Goal: Task Accomplishment & Management: Use online tool/utility

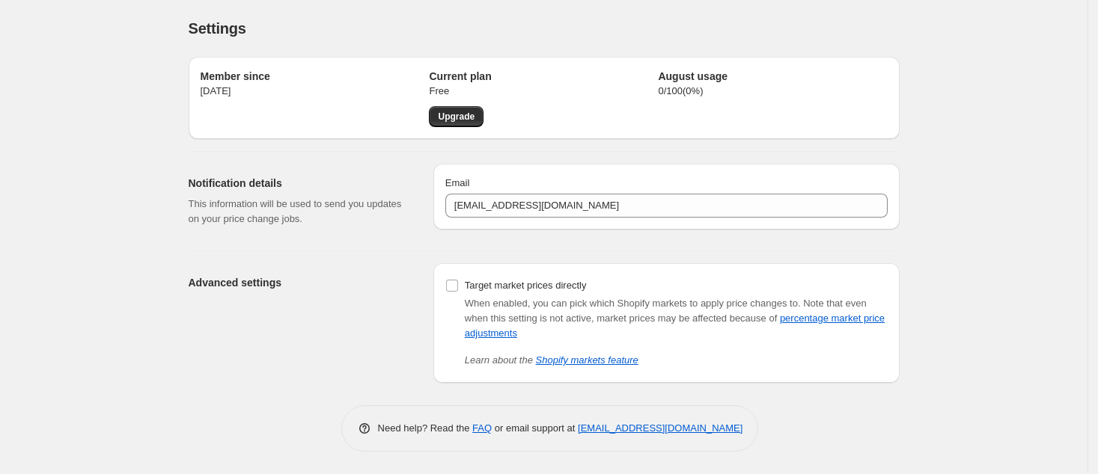
click at [317, 271] on div "Advanced settings" at bounding box center [305, 323] width 233 height 120
drag, startPoint x: 7, startPoint y: 258, endPoint x: 136, endPoint y: 424, distance: 209.6
click at [141, 426] on div "Settings. This page is ready Settings Member since [DATE] Current plan Free Upg…" at bounding box center [543, 237] width 1087 height 474
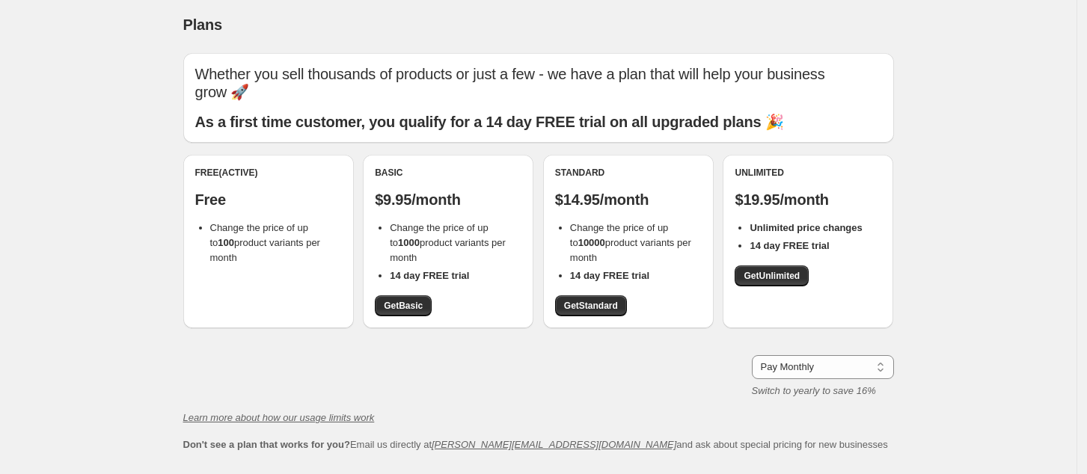
scroll to position [103, 0]
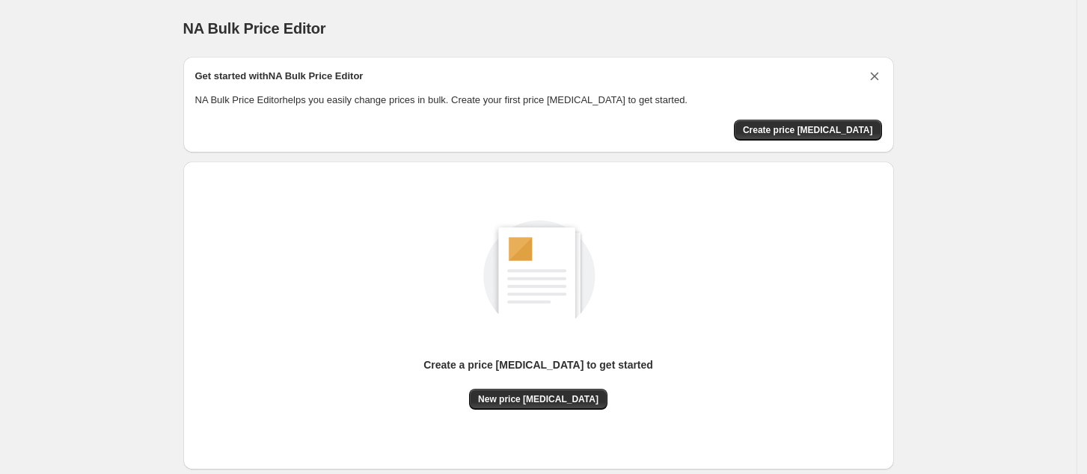
click at [875, 75] on icon "Dismiss card" at bounding box center [874, 76] width 15 height 15
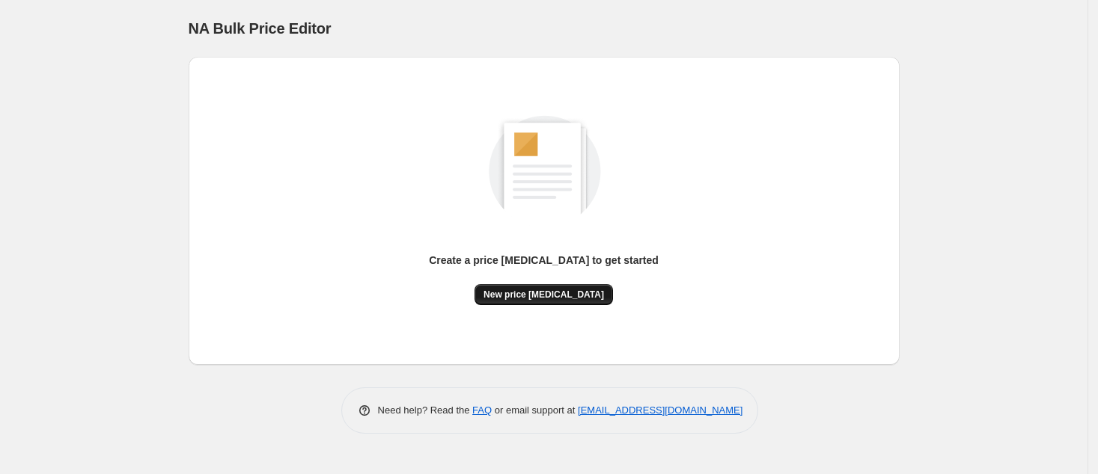
click at [538, 292] on span "New price [MEDICAL_DATA]" at bounding box center [543, 295] width 120 height 12
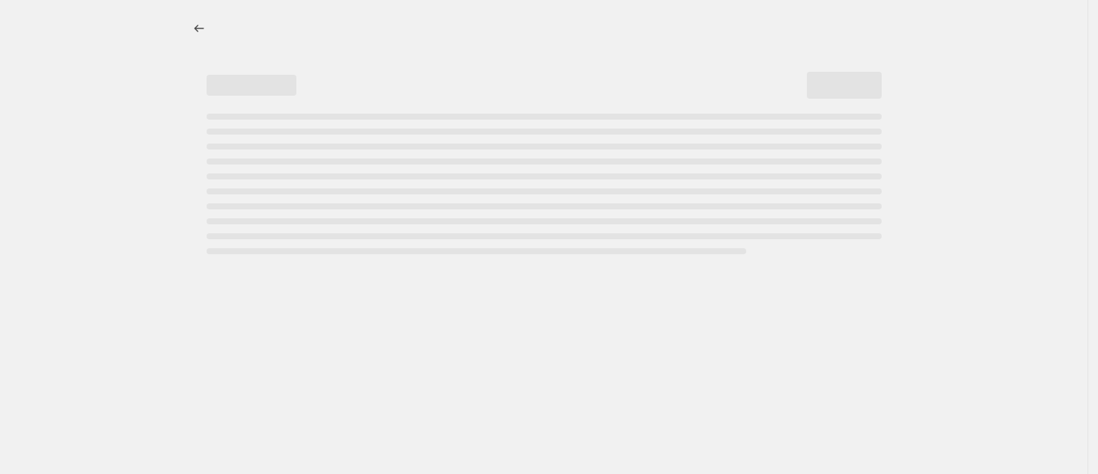
select select "percentage"
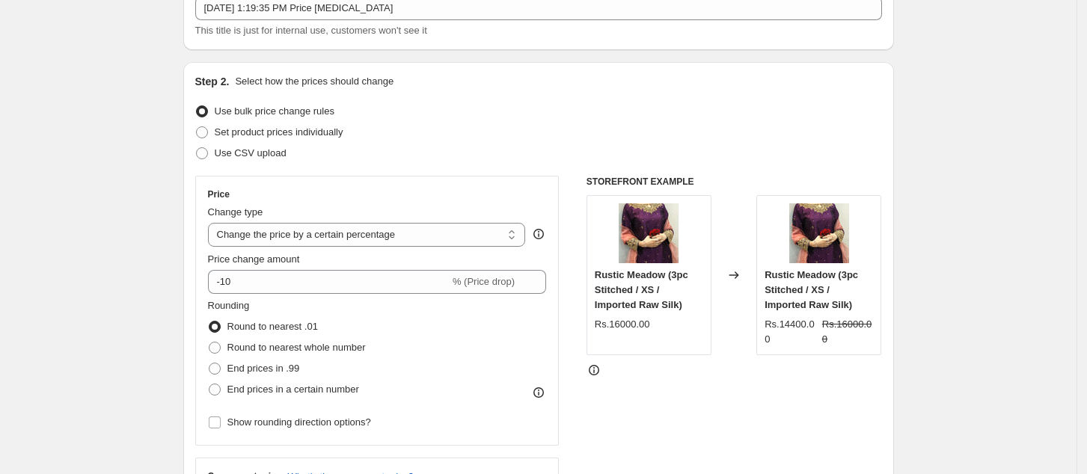
scroll to position [199, 0]
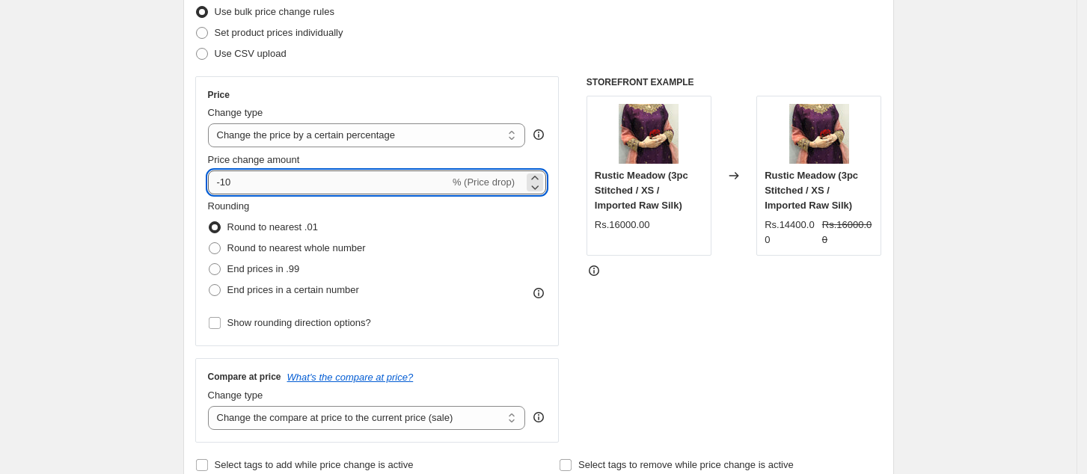
click at [407, 183] on input "-10" at bounding box center [329, 183] width 242 height 24
click at [534, 175] on icon at bounding box center [535, 178] width 15 height 15
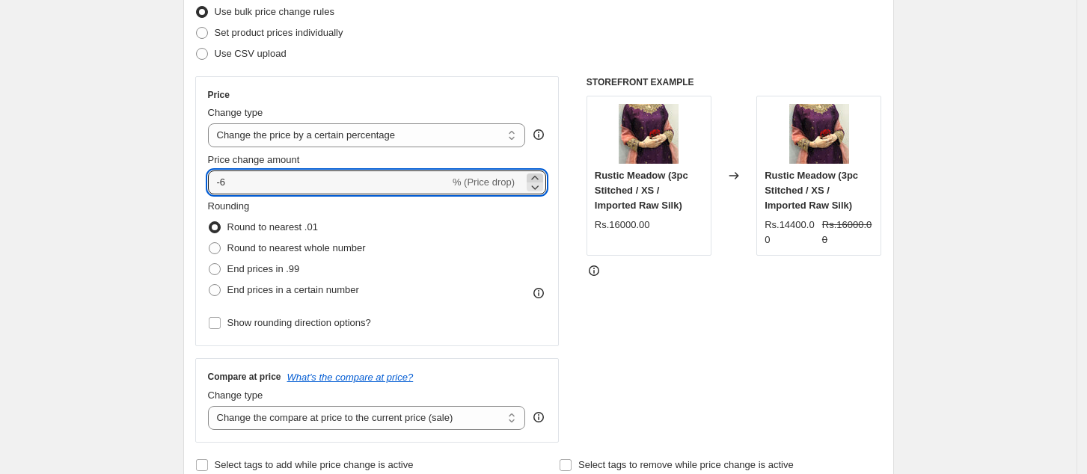
click at [534, 175] on icon at bounding box center [535, 178] width 15 height 15
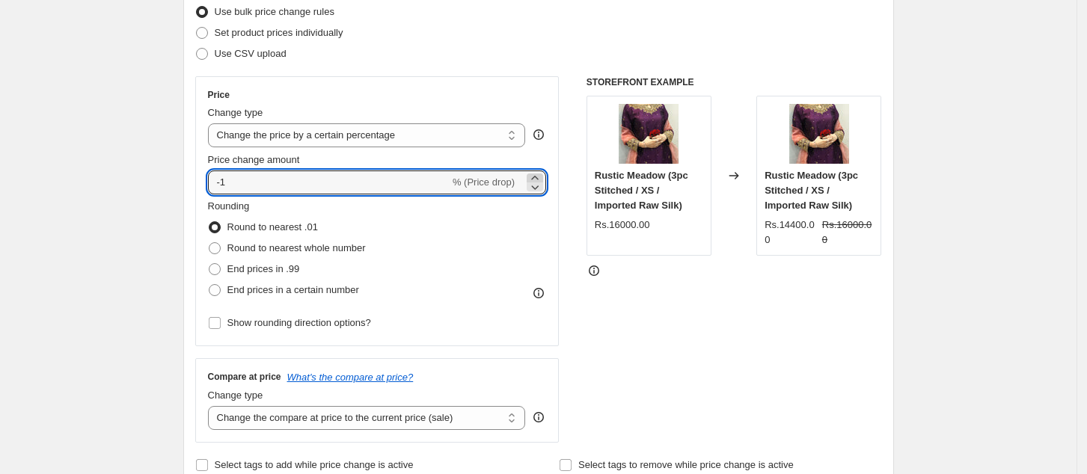
click at [534, 175] on icon at bounding box center [535, 178] width 15 height 15
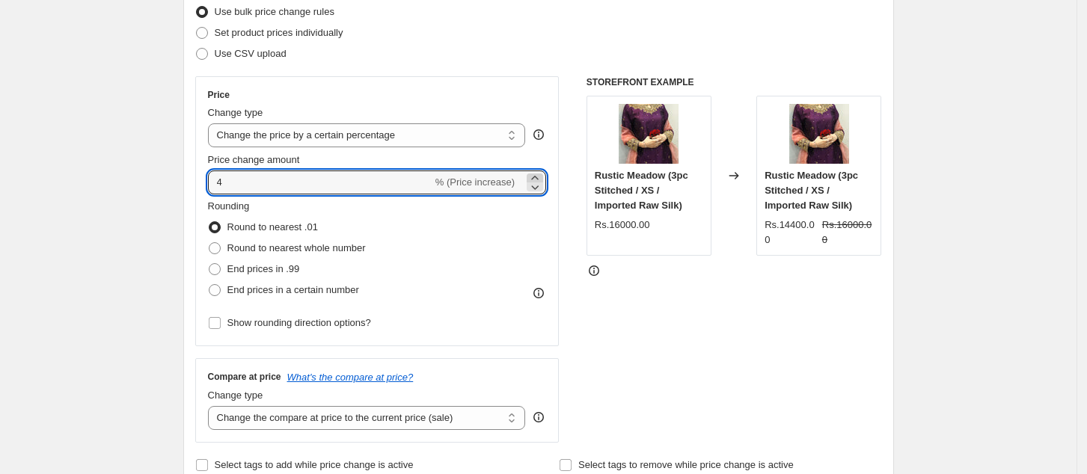
click at [534, 175] on icon at bounding box center [535, 178] width 15 height 15
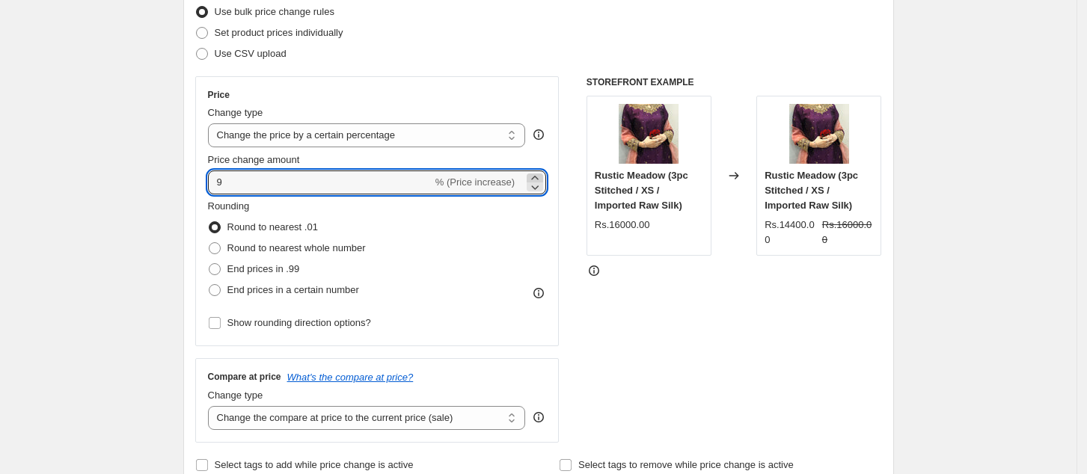
click at [534, 175] on icon at bounding box center [535, 178] width 15 height 15
type input "10"
click at [678, 332] on div "STOREFRONT EXAMPLE Rustic Meadow (3pc Stitched / XS / Imported Raw Silk) Rs.160…" at bounding box center [735, 259] width 296 height 367
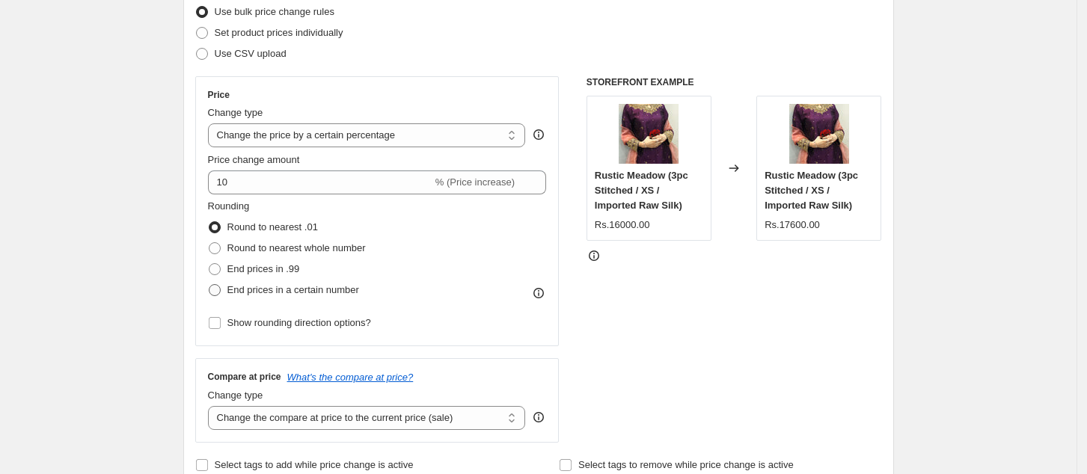
click at [252, 292] on span "End prices in a certain number" at bounding box center [293, 289] width 132 height 11
click at [210, 285] on input "End prices in a certain number" at bounding box center [209, 284] width 1 height 1
radio input "true"
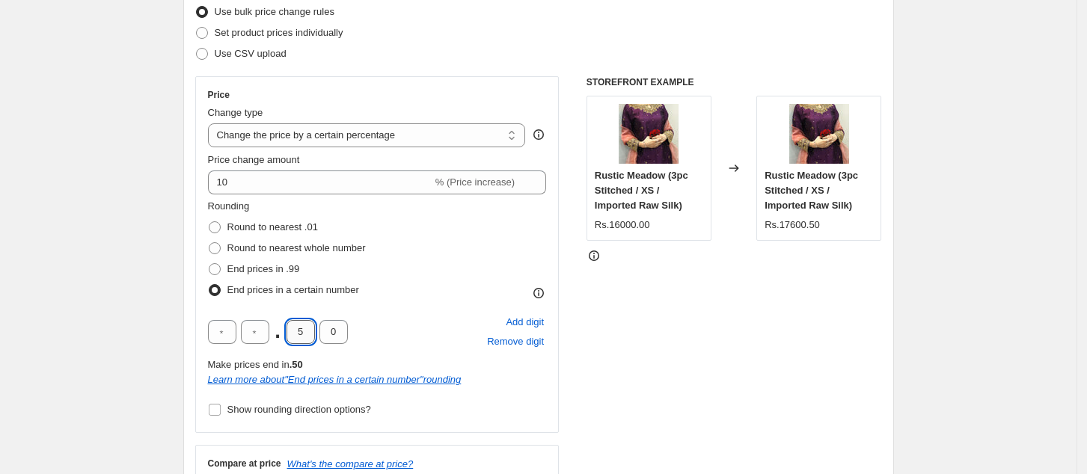
click at [301, 332] on input "5" at bounding box center [301, 332] width 28 height 24
type input "0"
click at [623, 387] on div "STOREFRONT EXAMPLE Rustic Meadow (3pc Stitched / XS / Imported Raw Silk) Rs.160…" at bounding box center [735, 302] width 296 height 453
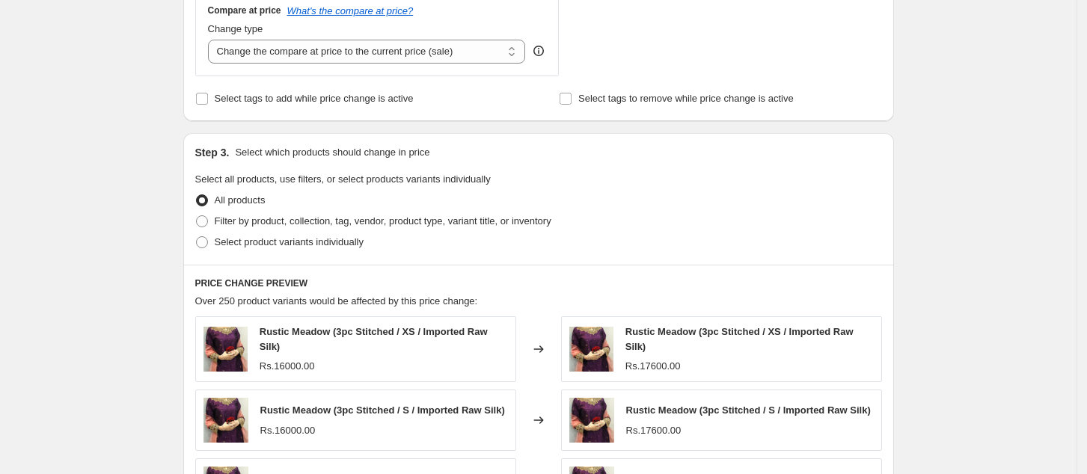
scroll to position [698, 0]
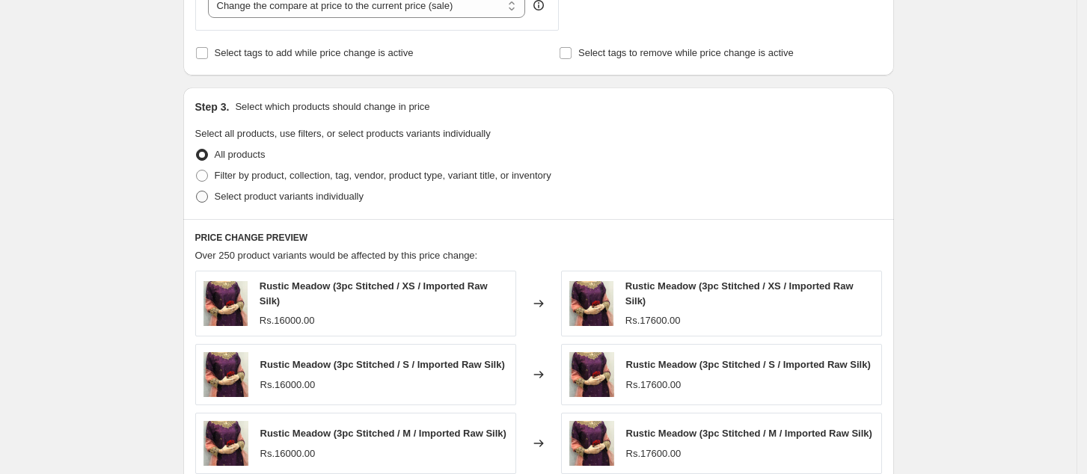
click at [359, 199] on span "Select product variants individually" at bounding box center [289, 196] width 149 height 11
click at [197, 192] on input "Select product variants individually" at bounding box center [196, 191] width 1 height 1
radio input "true"
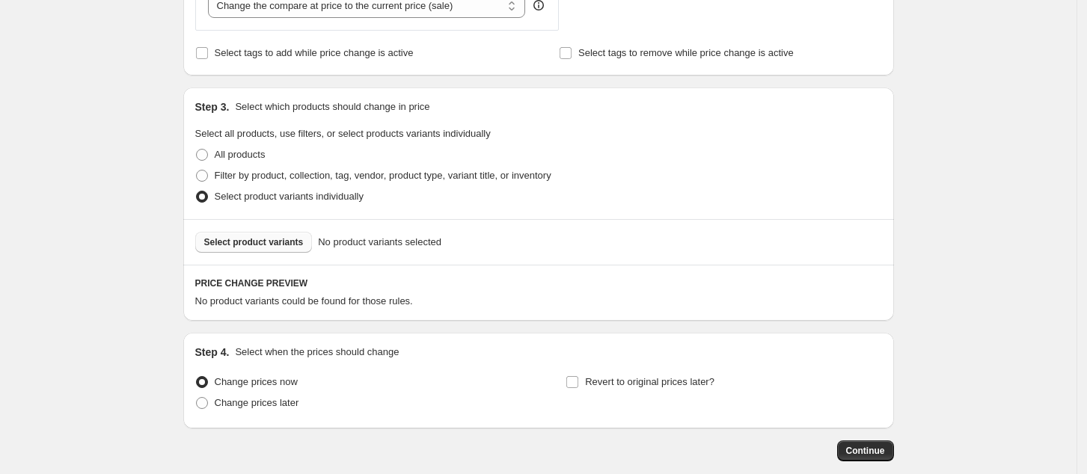
click at [263, 248] on span "Select product variants" at bounding box center [254, 242] width 100 height 12
click at [691, 320] on div "PRICE CHANGE PREVIEW No product variants could be found for those rules." at bounding box center [538, 293] width 711 height 56
click at [287, 239] on span "Select product variants" at bounding box center [254, 242] width 100 height 12
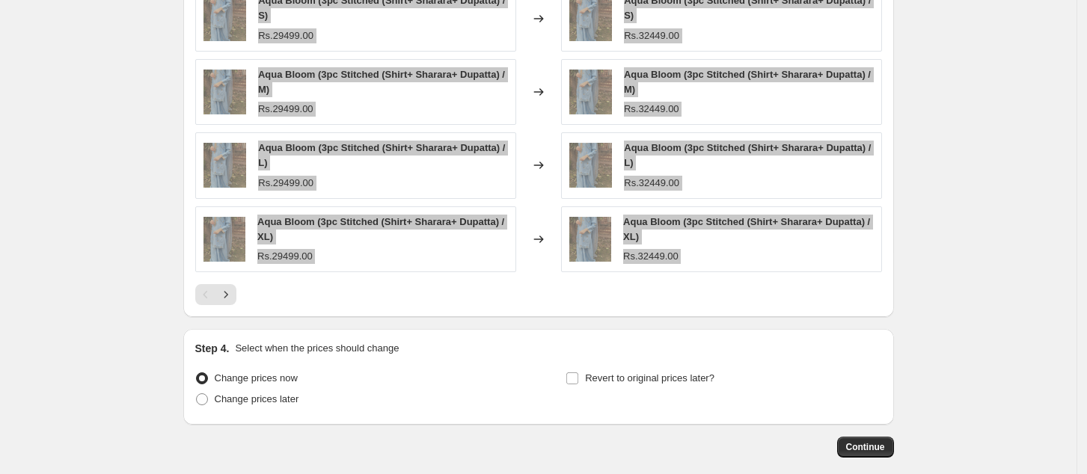
scroll to position [1178, 0]
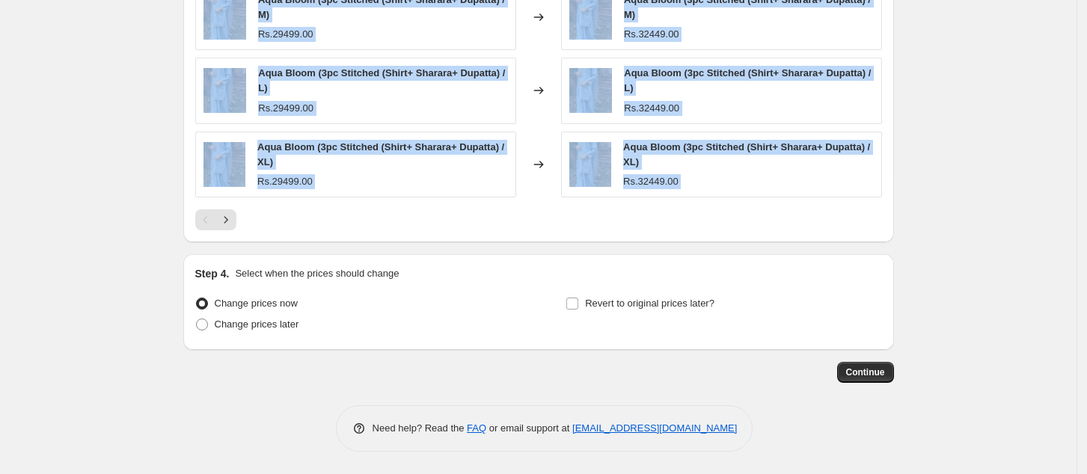
click at [820, 217] on div at bounding box center [538, 220] width 687 height 21
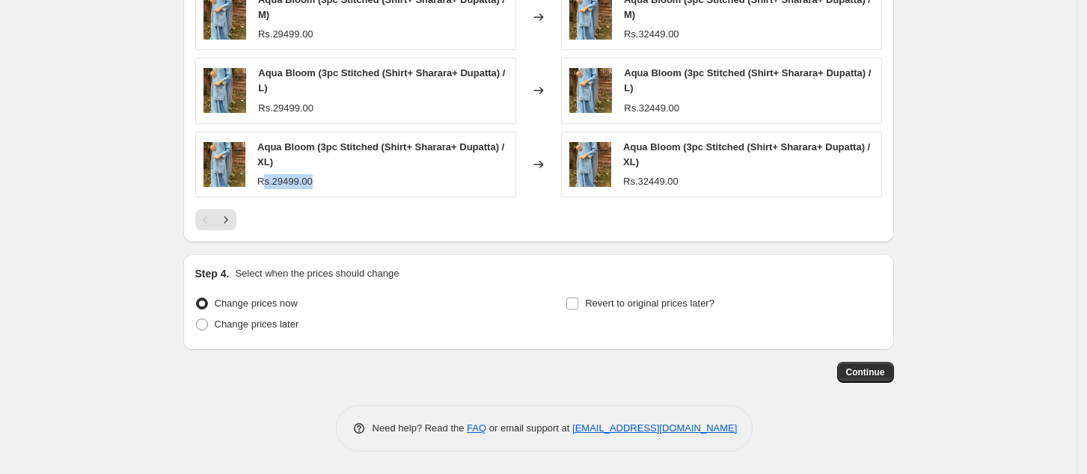
drag, startPoint x: 332, startPoint y: 186, endPoint x: 267, endPoint y: 172, distance: 66.5
click at [267, 172] on div "Aqua Bloom (3pc Stitched (Shirt+ Sharara+ Dupatta) / XL) Rs.29499.00" at bounding box center [382, 164] width 250 height 49
copy div "s.29499.00"
click at [644, 217] on div at bounding box center [538, 220] width 687 height 21
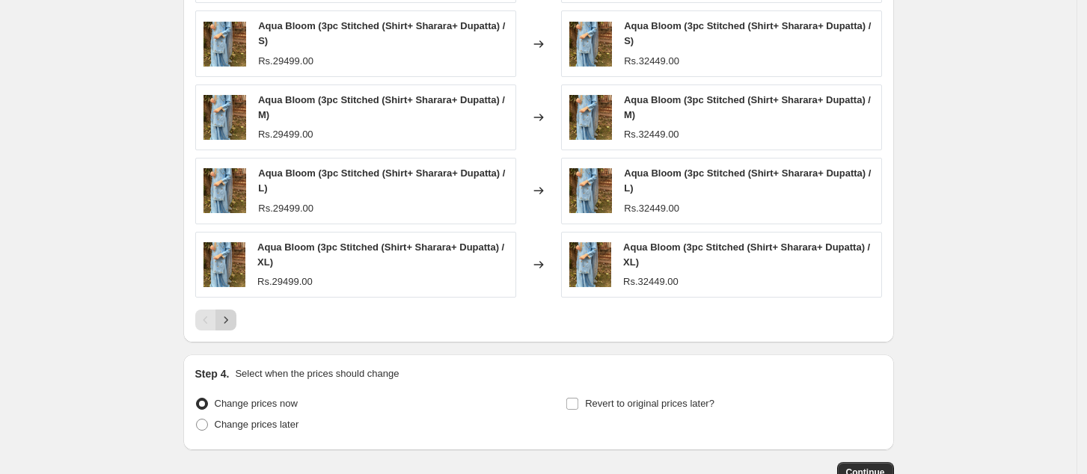
click at [233, 318] on icon "Next" at bounding box center [226, 320] width 15 height 15
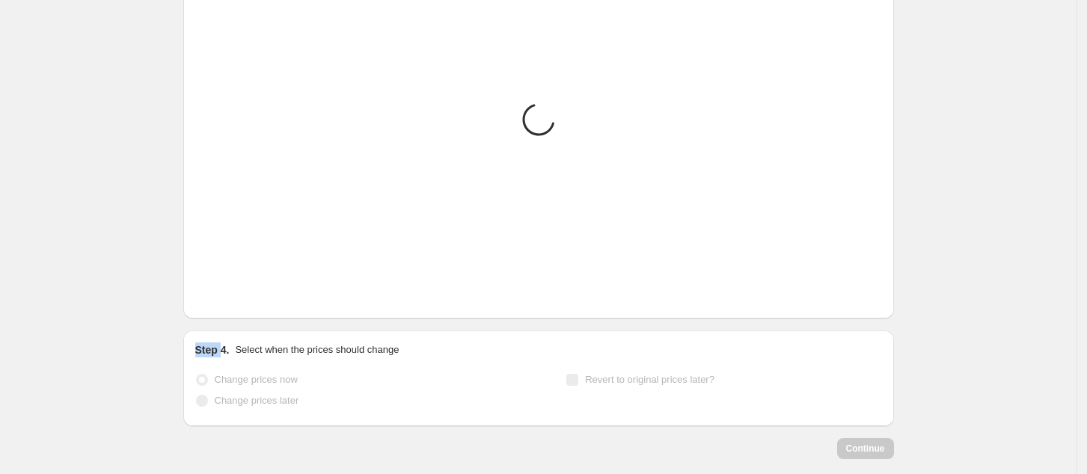
click at [234, 317] on div "PRICE CHANGE PREVIEW Placeholder Loading product variants... Loading... Placeho…" at bounding box center [538, 102] width 711 height 433
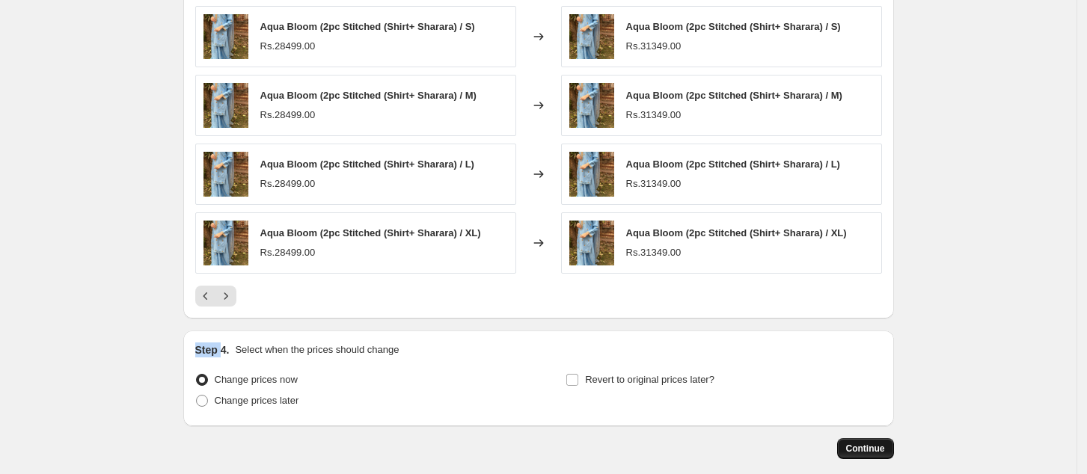
click at [863, 442] on button "Continue" at bounding box center [865, 449] width 57 height 21
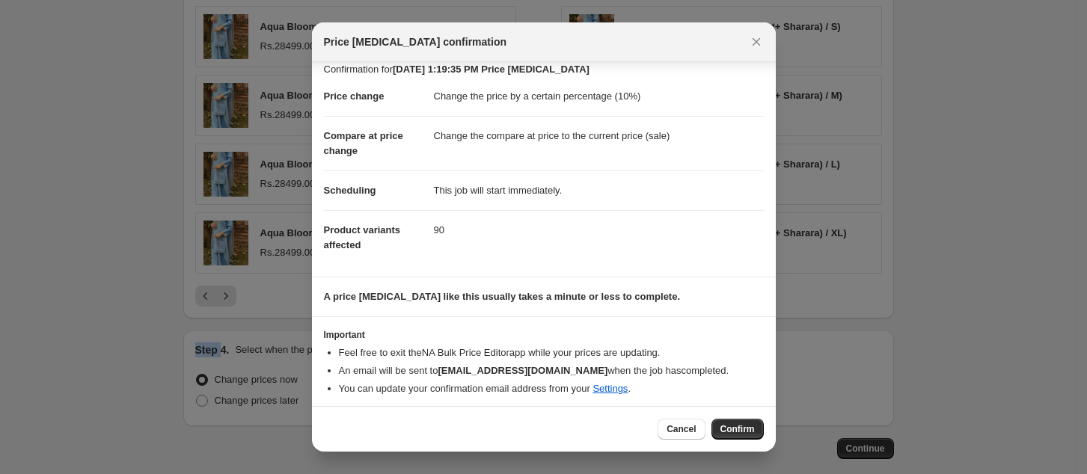
scroll to position [16, 0]
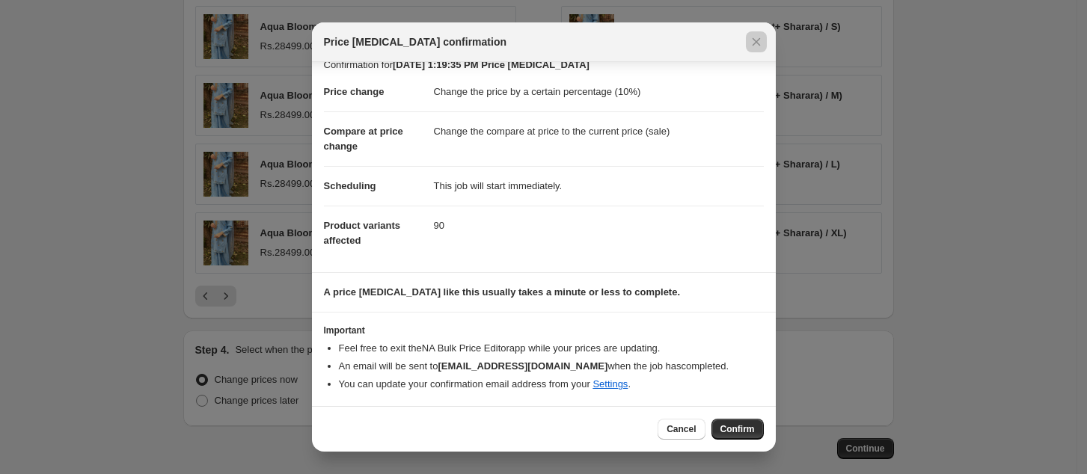
click at [807, 338] on div at bounding box center [543, 237] width 1087 height 474
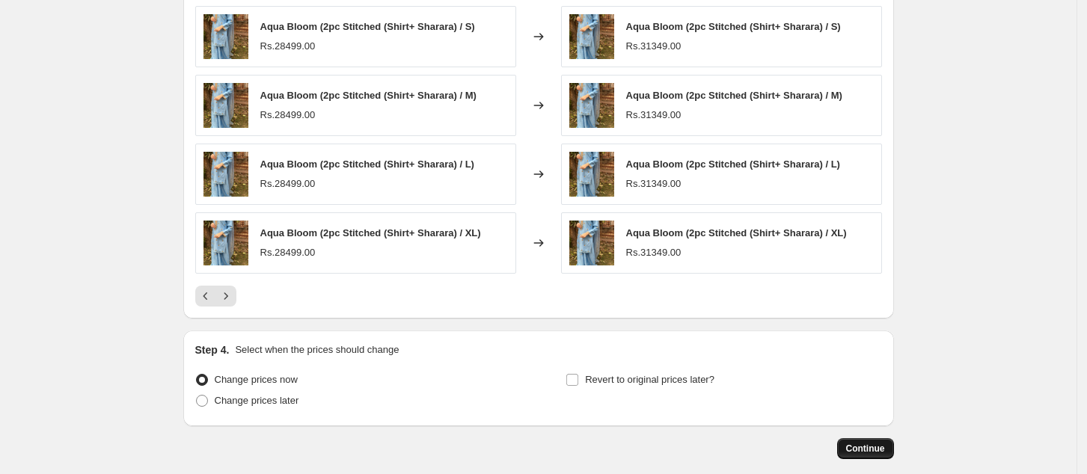
click at [867, 448] on span "Continue" at bounding box center [865, 449] width 39 height 12
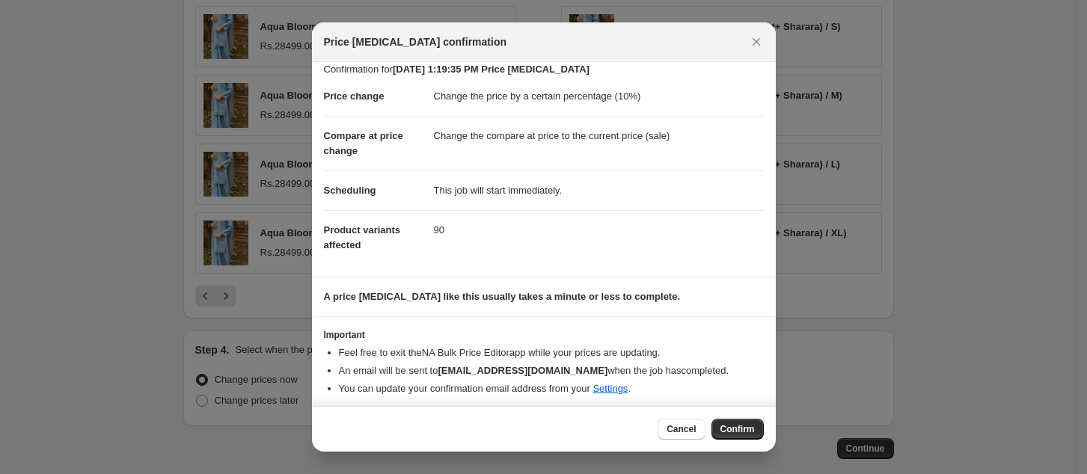
scroll to position [16, 0]
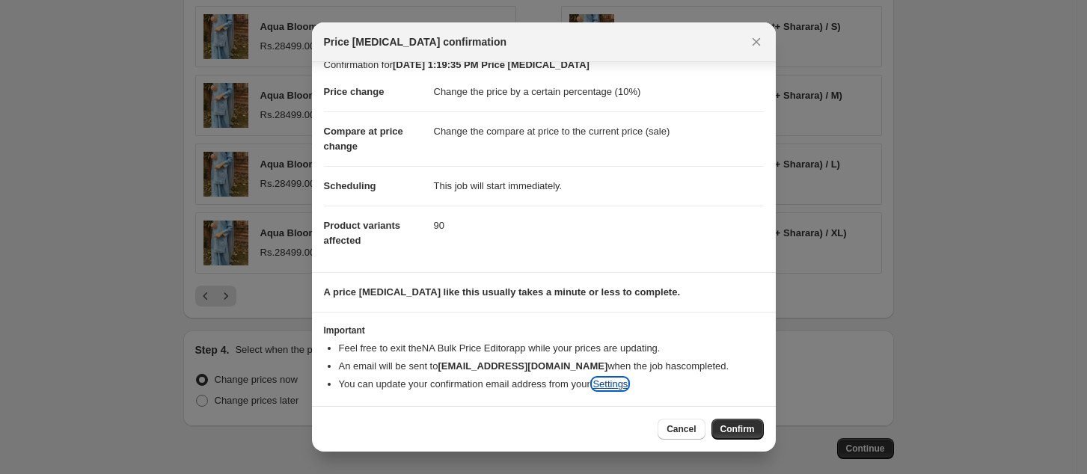
click at [614, 379] on link "Settings" at bounding box center [610, 384] width 35 height 11
click at [739, 427] on span "Confirm" at bounding box center [738, 430] width 34 height 12
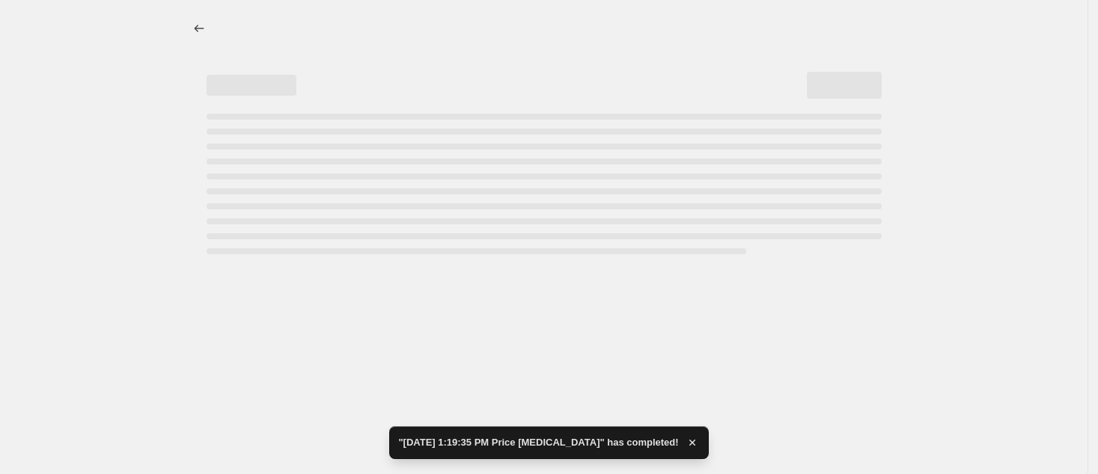
select select "percentage"
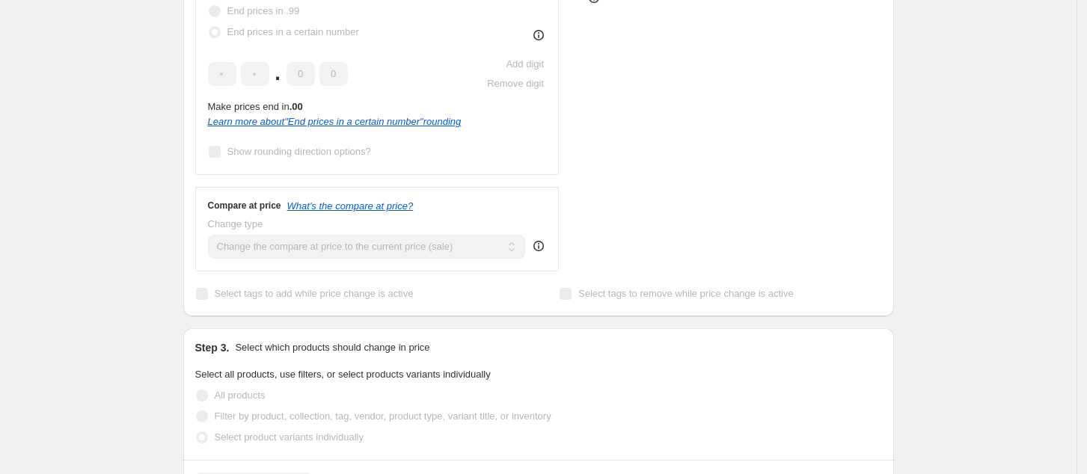
scroll to position [599, 0]
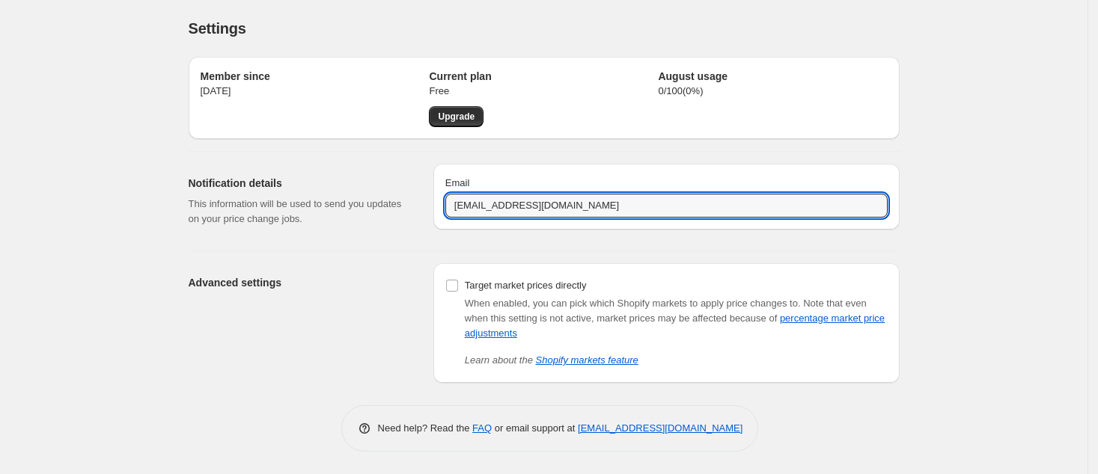
drag, startPoint x: 605, startPoint y: 203, endPoint x: 376, endPoint y: 236, distance: 231.5
click at [376, 236] on div "Notification details This information will be used to send you updates on your …" at bounding box center [538, 195] width 723 height 87
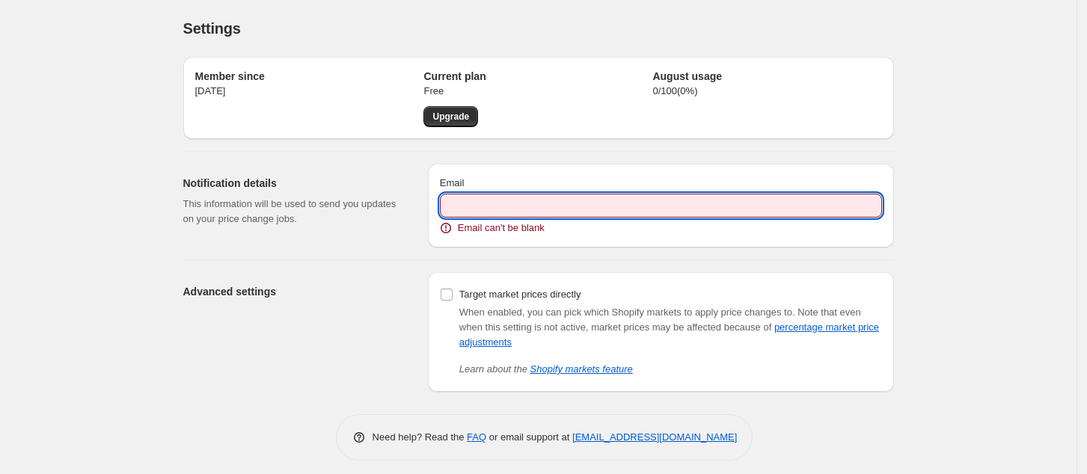
click at [489, 206] on input "Email" at bounding box center [661, 206] width 442 height 24
click at [530, 197] on input "Email" at bounding box center [661, 206] width 442 height 24
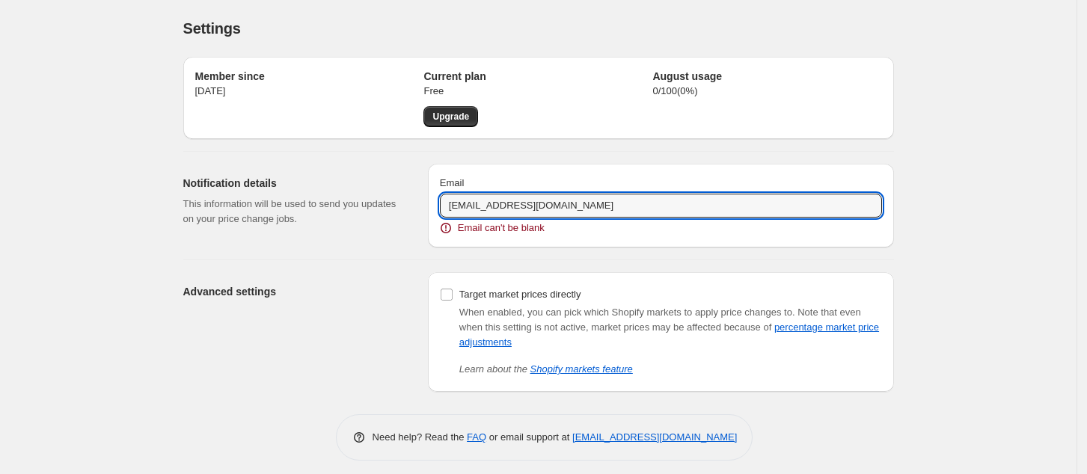
type input "[EMAIL_ADDRESS][DOMAIN_NAME]"
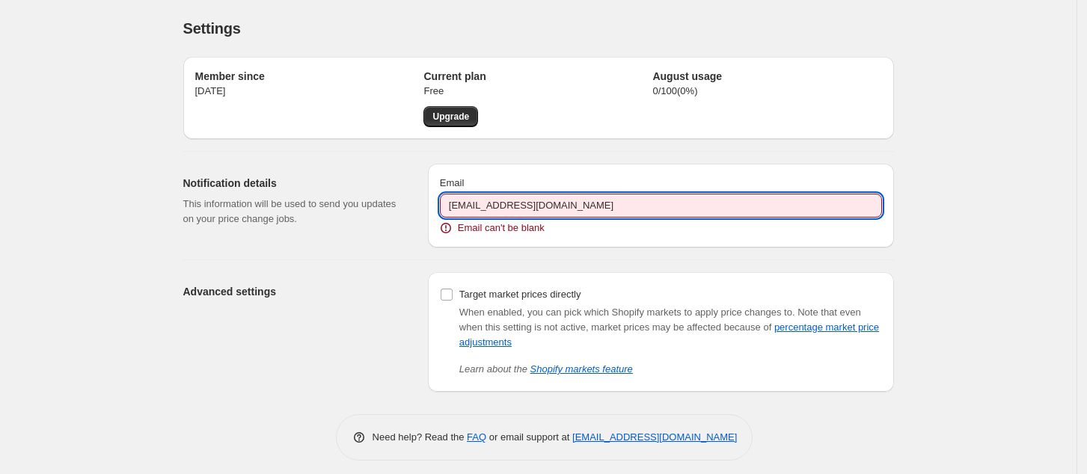
click at [676, 253] on div "Member since Aug 11, 2025 Current plan Free Upgrade August usage 0 / 100 ( 0 %)…" at bounding box center [532, 218] width 723 height 347
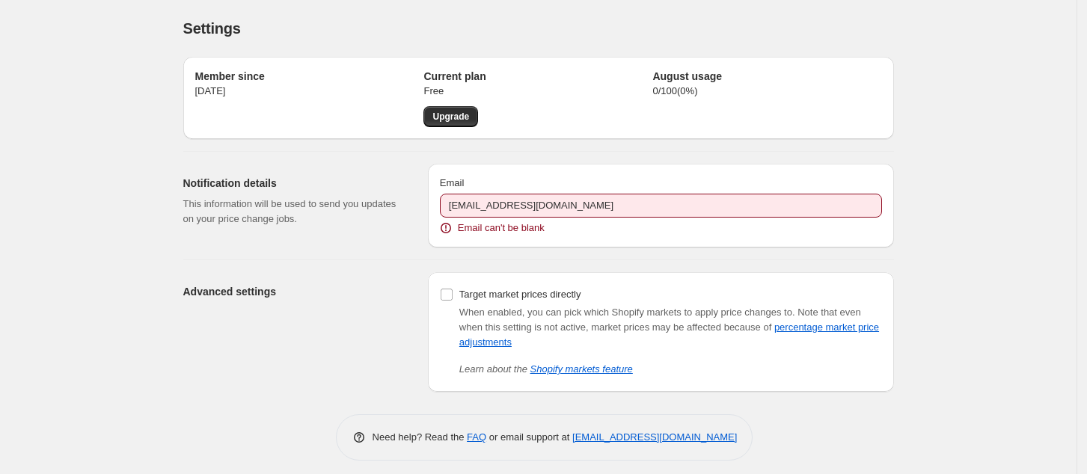
click at [920, 230] on div "Settings. This page is ready Settings Member since Aug 11, 2025 Current plan Fr…" at bounding box center [538, 241] width 1077 height 483
click at [988, 198] on div "Settings. This page is ready Settings Member since Aug 11, 2025 Current plan Fr…" at bounding box center [538, 241] width 1077 height 483
click at [903, 57] on div "Settings. This page is ready Settings Member since Aug 11, 2025 Current plan Fr…" at bounding box center [538, 241] width 747 height 483
click at [477, 109] on link "Upgrade" at bounding box center [451, 116] width 55 height 21
click at [414, 313] on div "Advanced settings" at bounding box center [299, 332] width 233 height 120
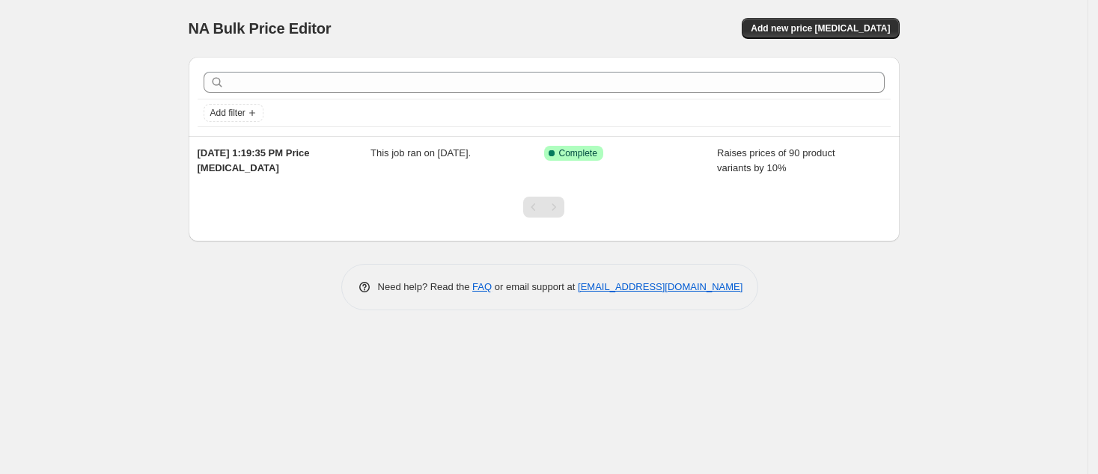
click at [1020, 183] on div "NA Bulk Price Editor. This page is ready NA Bulk Price Editor Add new price cha…" at bounding box center [543, 237] width 1087 height 474
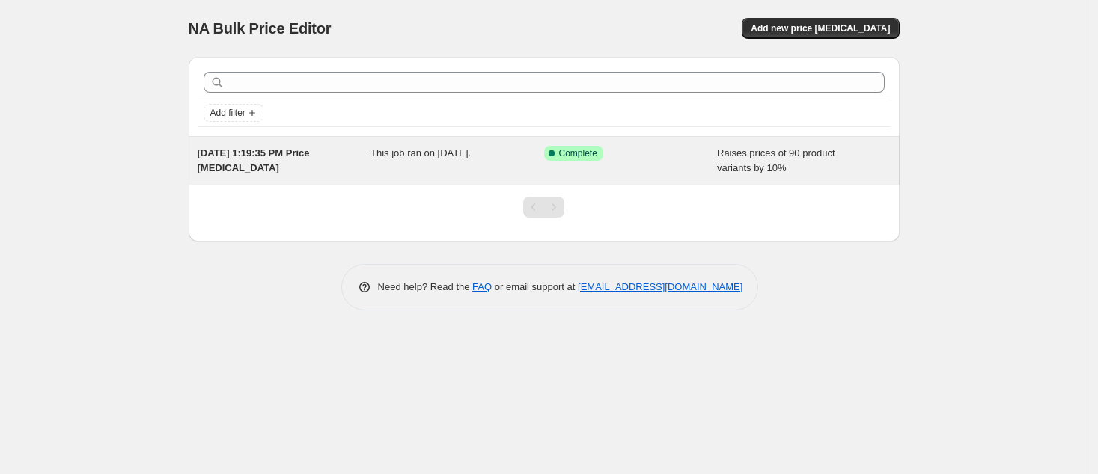
click at [584, 153] on span "Complete" at bounding box center [578, 153] width 38 height 12
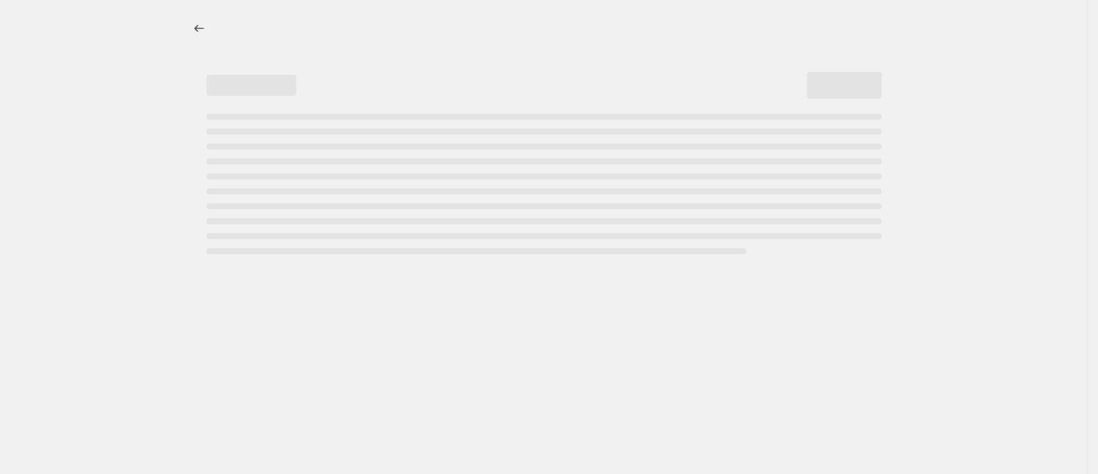
select select "percentage"
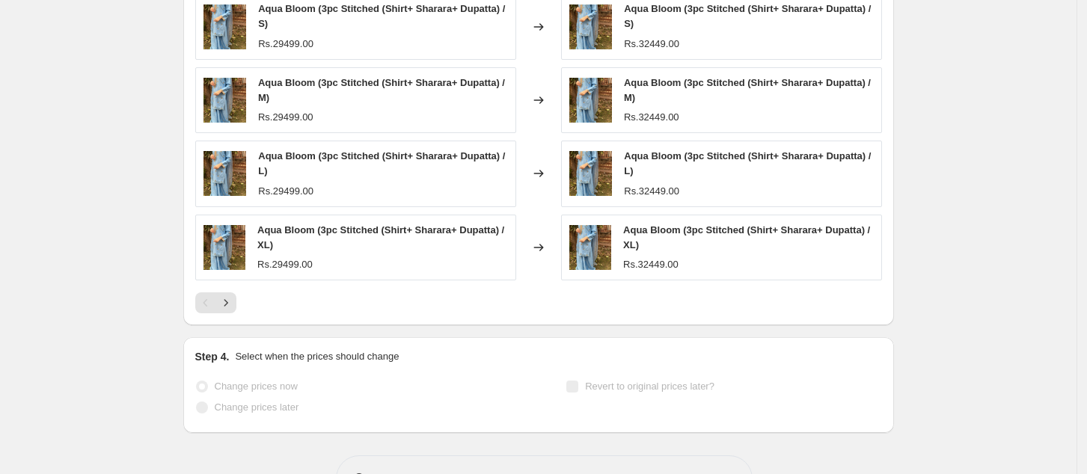
scroll to position [1287, 0]
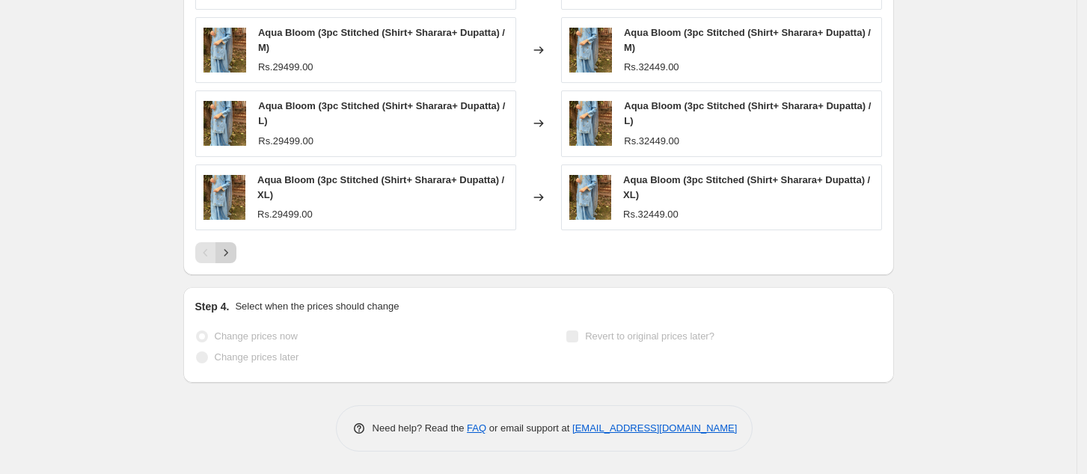
click at [232, 259] on icon "Next" at bounding box center [226, 252] width 15 height 15
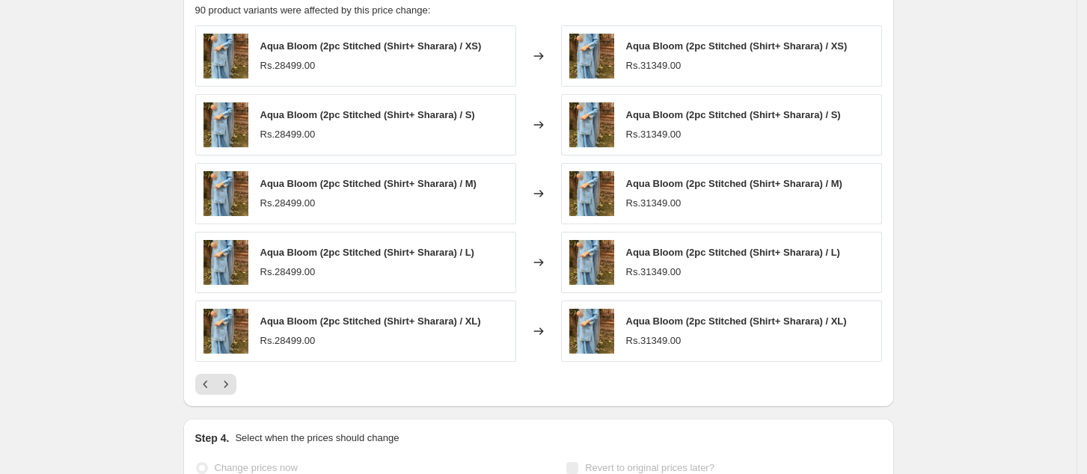
scroll to position [1163, 0]
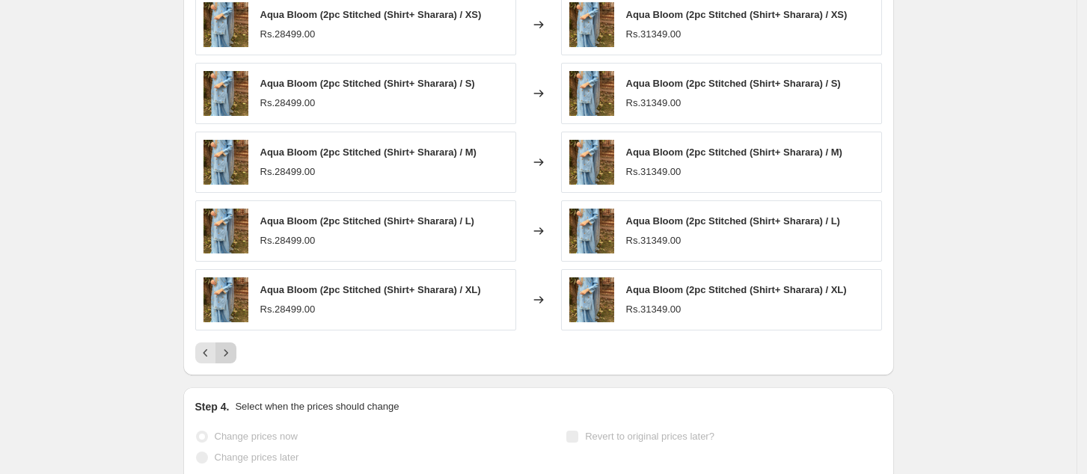
click at [222, 357] on icon "Next" at bounding box center [226, 353] width 15 height 15
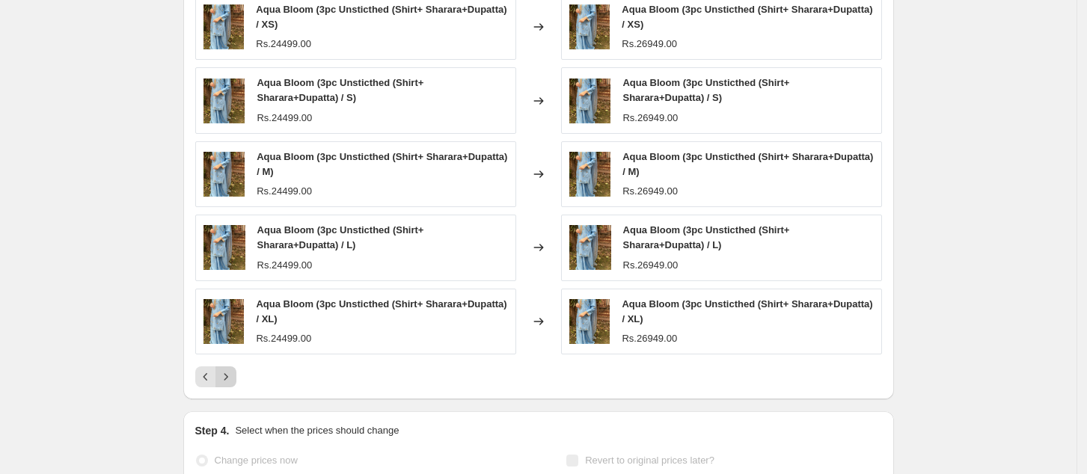
click at [222, 357] on div "Aqua Bloom (3pc Unsticthed (Shirt+ Sharara+Dupatta) / XS) Rs.24499.00 Changed t…" at bounding box center [538, 191] width 687 height 394
click at [224, 370] on button "Next" at bounding box center [226, 377] width 21 height 21
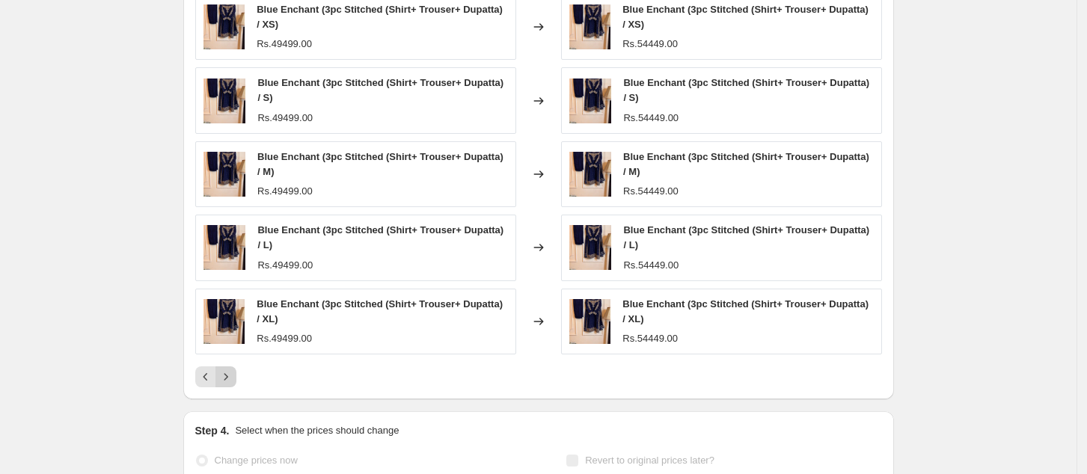
click at [228, 376] on icon "Next" at bounding box center [226, 377] width 15 height 15
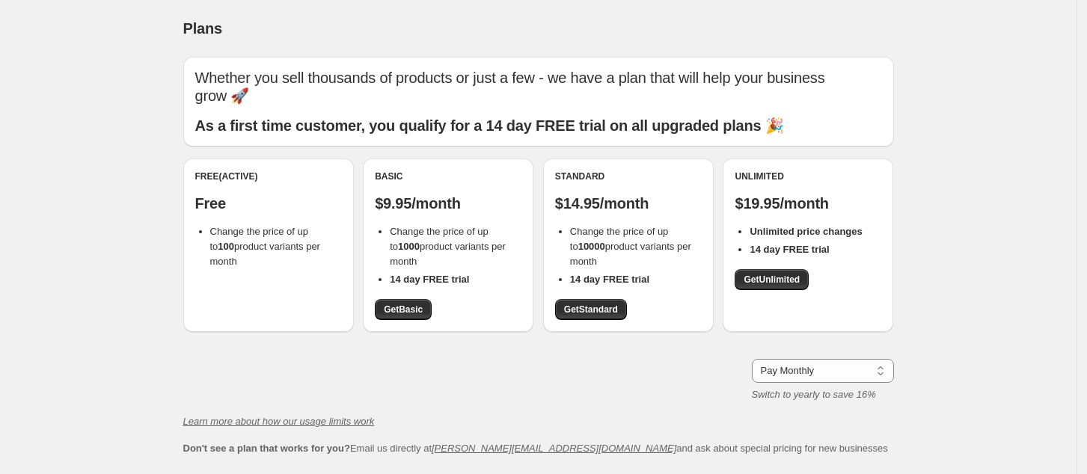
click at [272, 183] on div "Free (Active) Free Change the price of up to 100 product variants per month" at bounding box center [268, 220] width 147 height 99
drag, startPoint x: 338, startPoint y: 241, endPoint x: 191, endPoint y: 225, distance: 148.3
click at [191, 225] on div "Free (Active) Free Change the price of up to 100 product variants per month" at bounding box center [268, 246] width 171 height 174
click at [289, 361] on div "Pay Monthly Pay Yearly (Save 16%) Pay Monthly Switch to yearly to save 16%" at bounding box center [538, 380] width 711 height 43
click at [611, 377] on div "Pay Monthly Pay Yearly (Save 16%) Pay Monthly Switch to yearly to save 16%" at bounding box center [538, 380] width 711 height 43
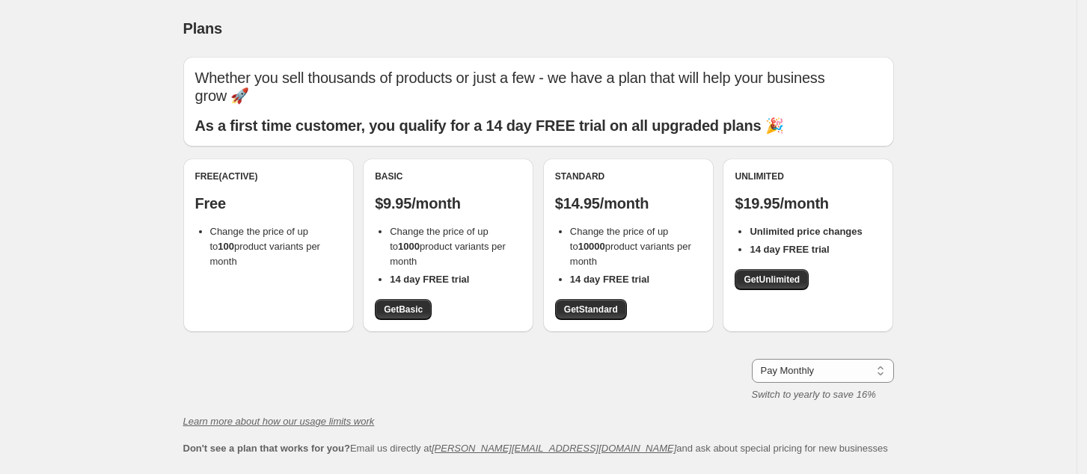
click at [531, 355] on div "Whether you sell thousands of products or just a few - we have a plan that will…" at bounding box center [538, 257] width 711 height 400
click at [116, 177] on div "Plans. This page is ready Plans Whether you sell thousands of products or just …" at bounding box center [538, 289] width 1077 height 578
